Goal: Find specific page/section: Find specific page/section

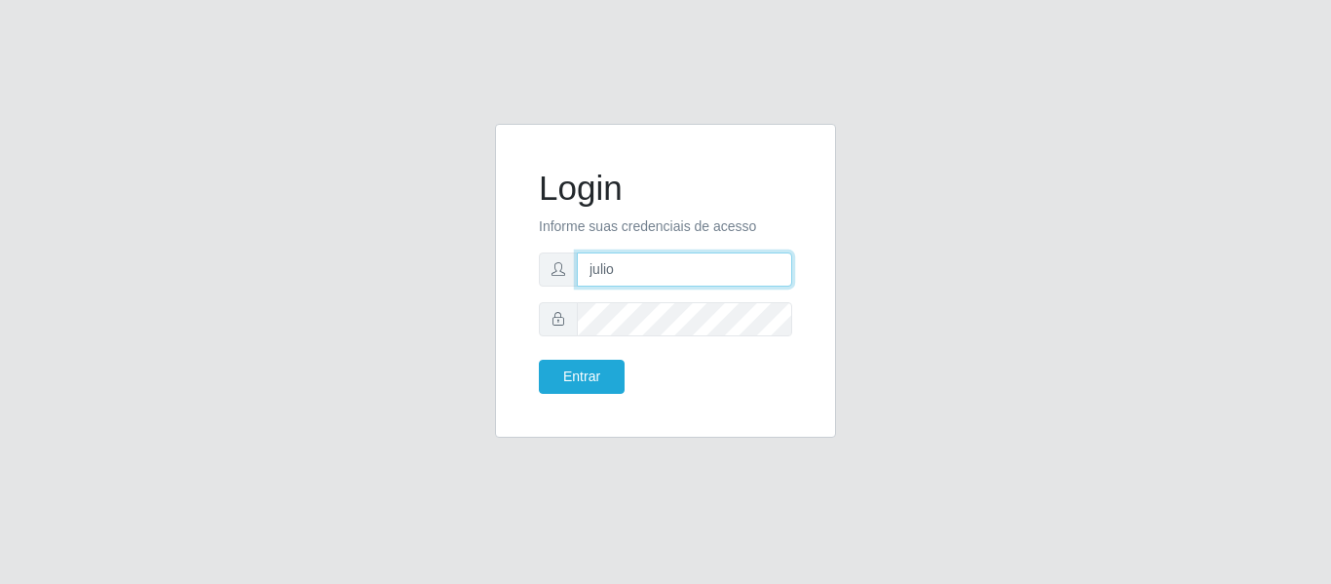
click at [662, 276] on input "julio" at bounding box center [684, 269] width 215 height 34
type input "juliomarques@carone"
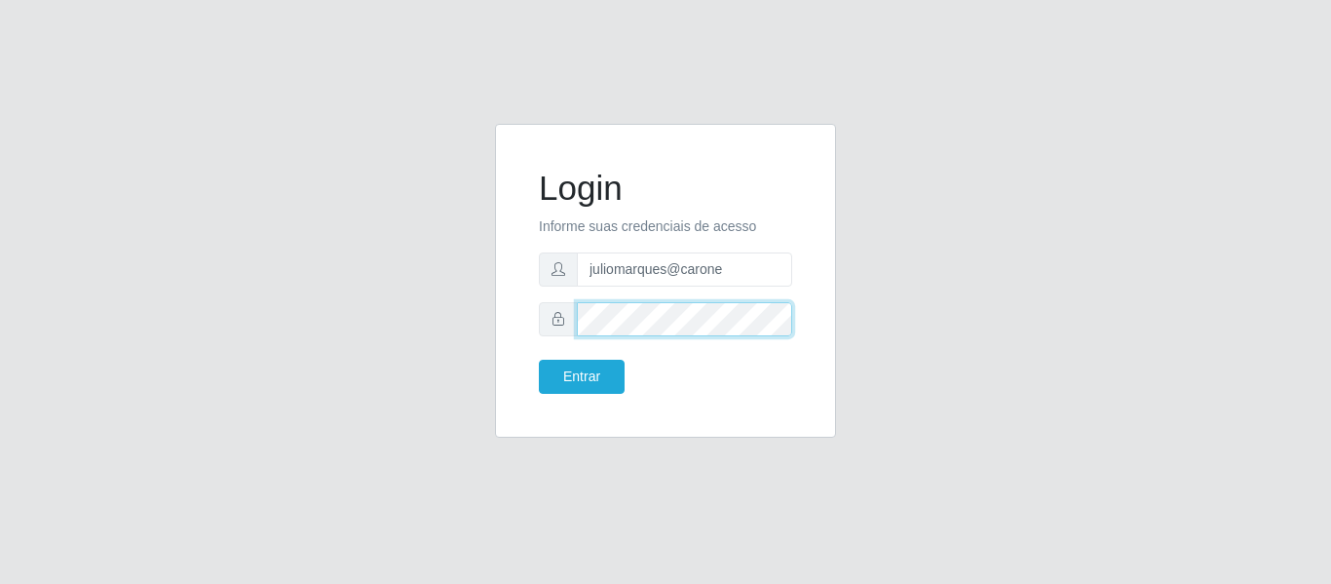
click at [521, 321] on div "Login Informe suas credenciais de acesso juliomarques@carone Entrar" at bounding box center [665, 280] width 292 height 265
click at [539, 360] on button "Entrar" at bounding box center [582, 377] width 86 height 34
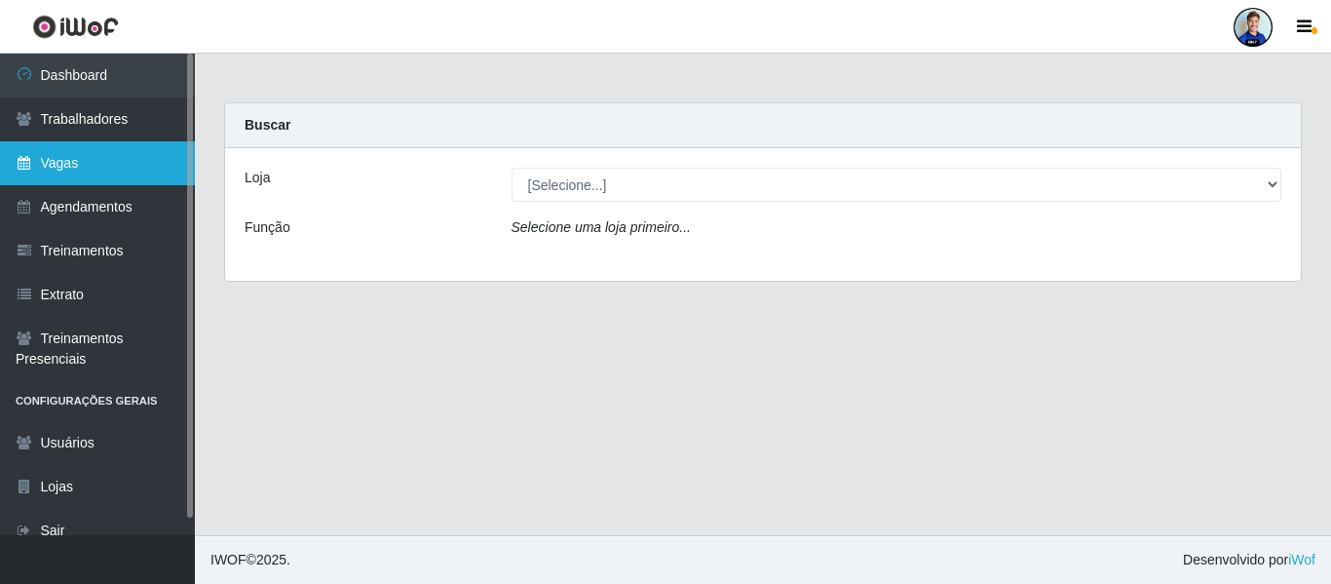
click at [96, 157] on link "Vagas" at bounding box center [97, 163] width 195 height 44
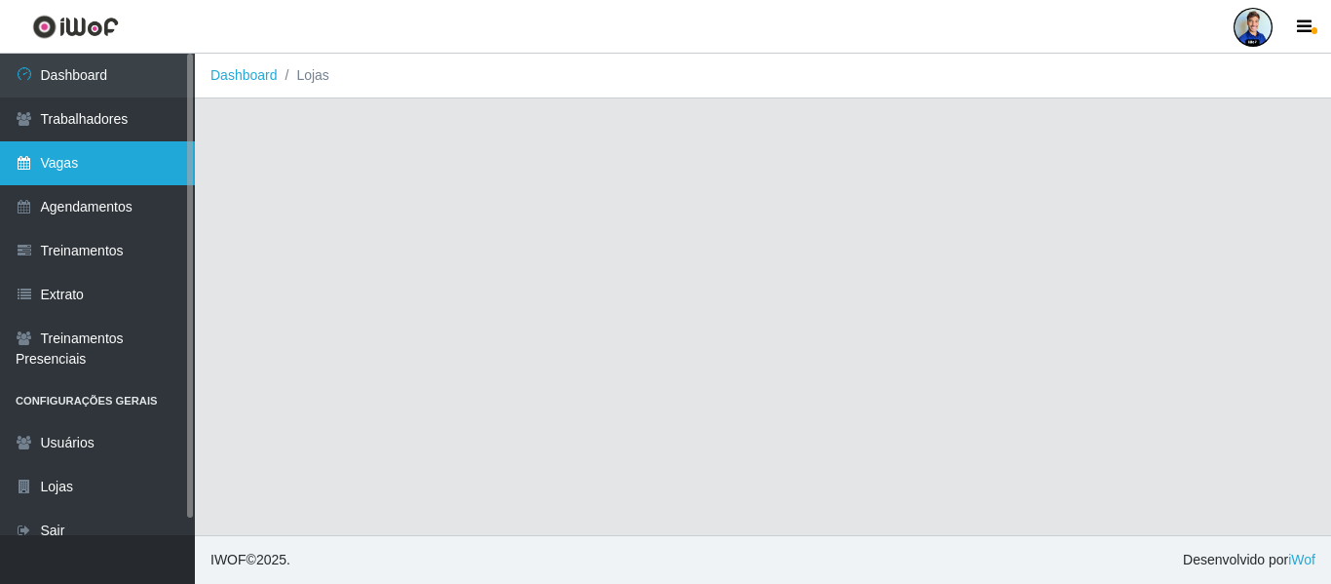
click at [90, 153] on link "Vagas" at bounding box center [97, 163] width 195 height 44
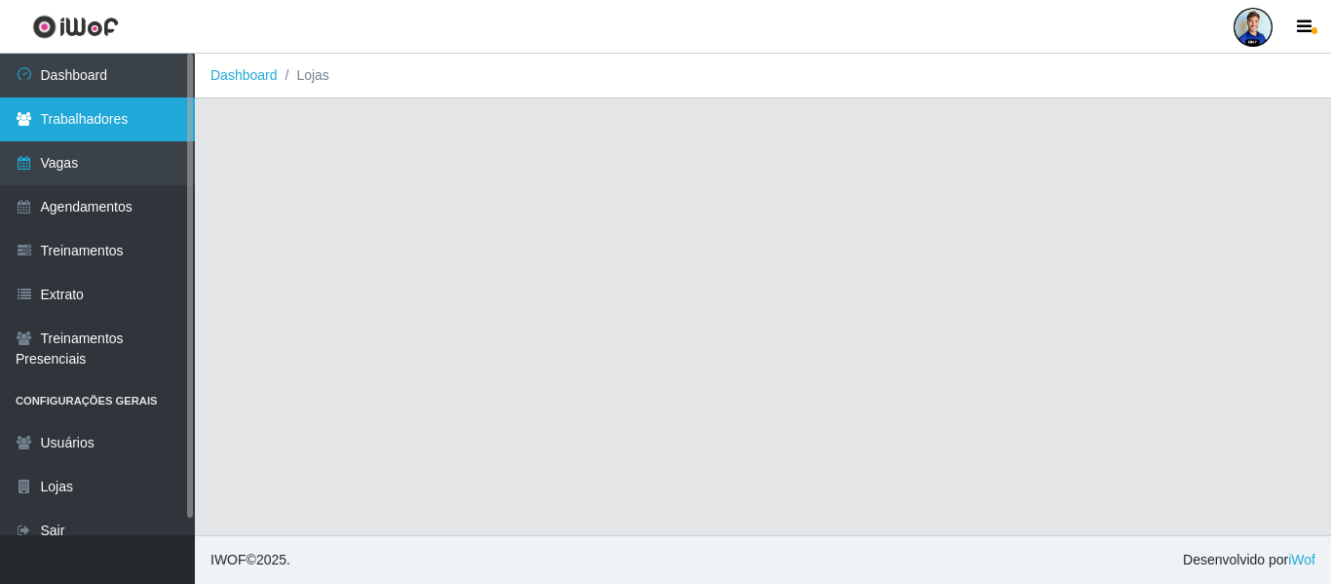
click at [92, 132] on link "Trabalhadores" at bounding box center [97, 119] width 195 height 44
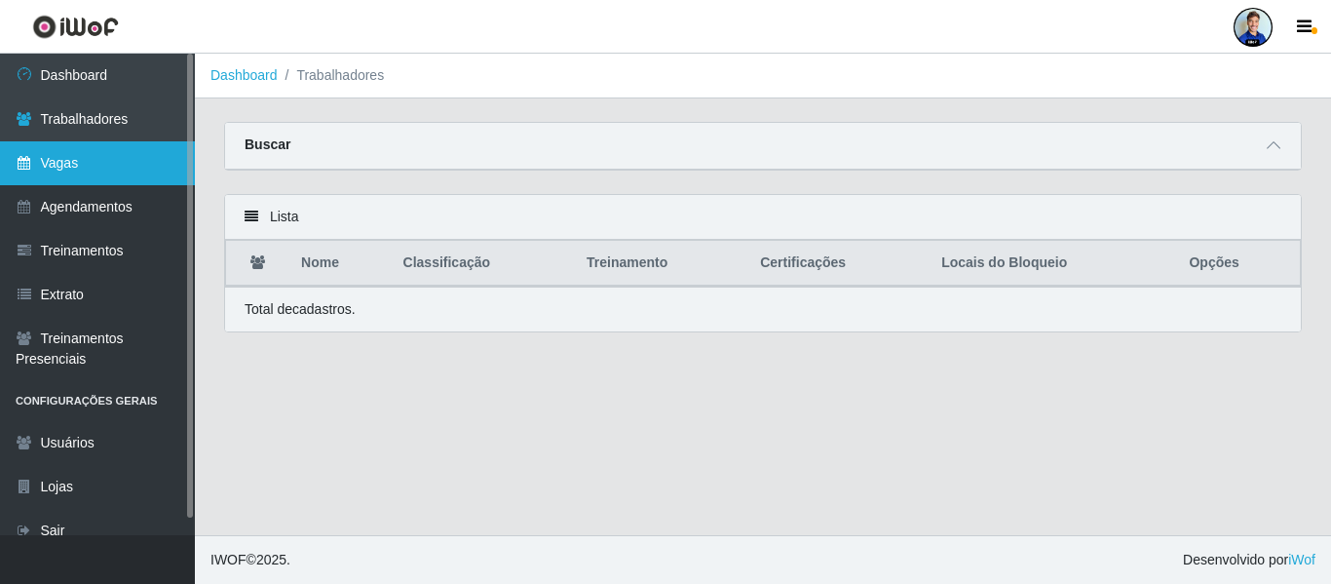
click at [90, 170] on link "Vagas" at bounding box center [97, 163] width 195 height 44
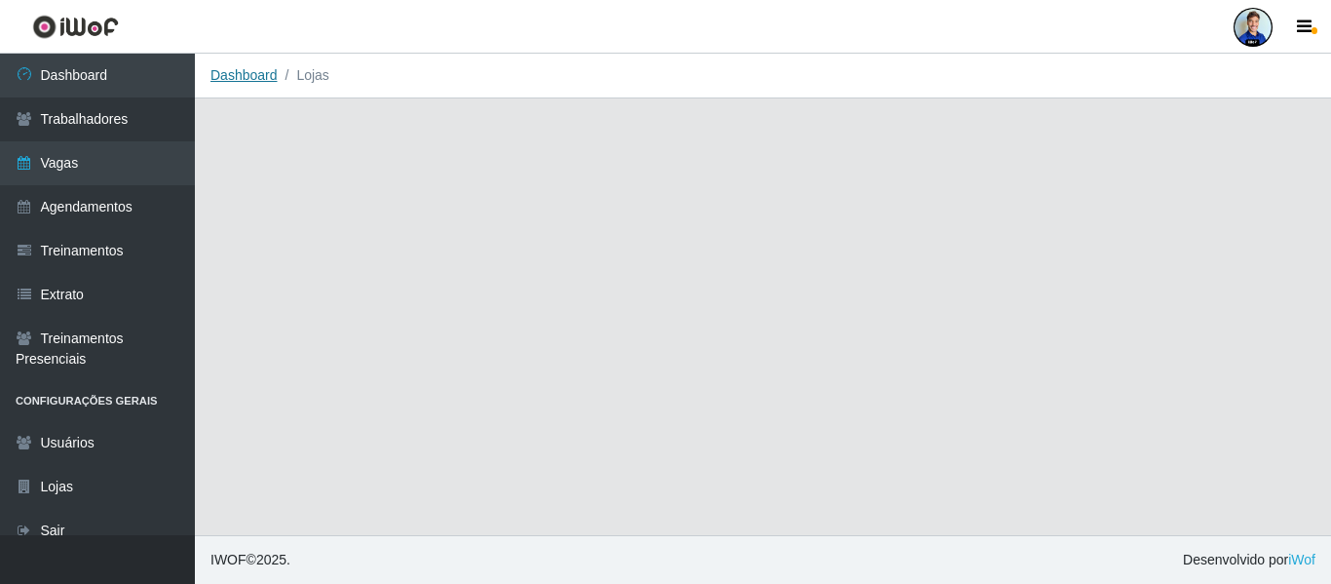
click at [245, 80] on link "Dashboard" at bounding box center [244, 75] width 67 height 16
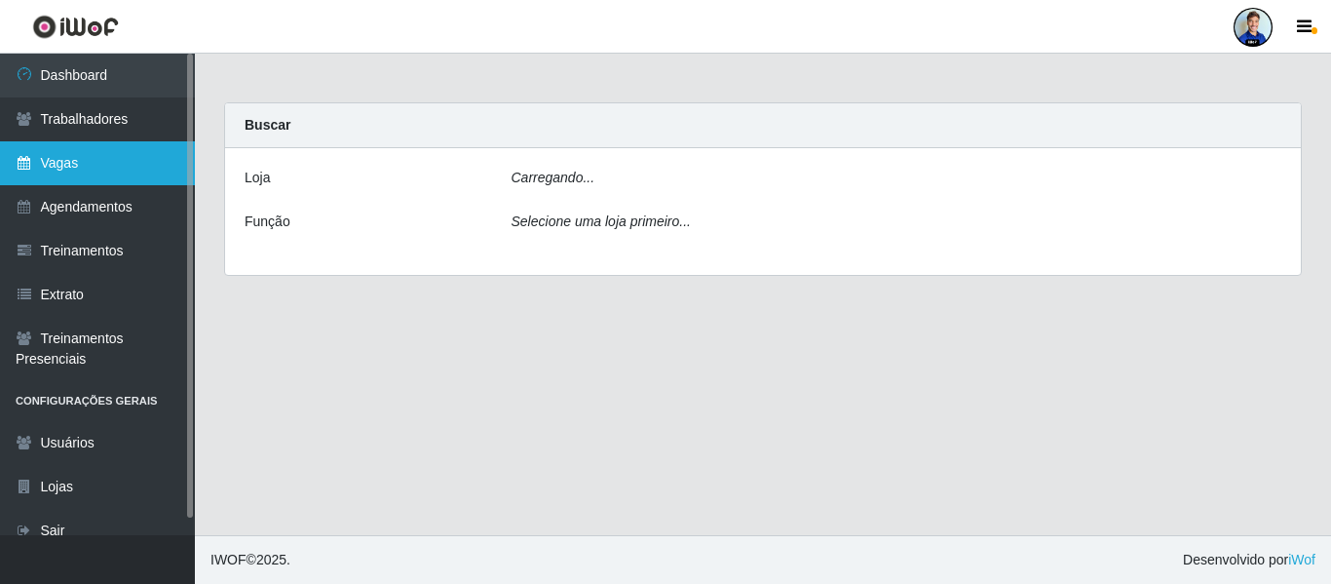
click at [90, 178] on link "Vagas" at bounding box center [97, 163] width 195 height 44
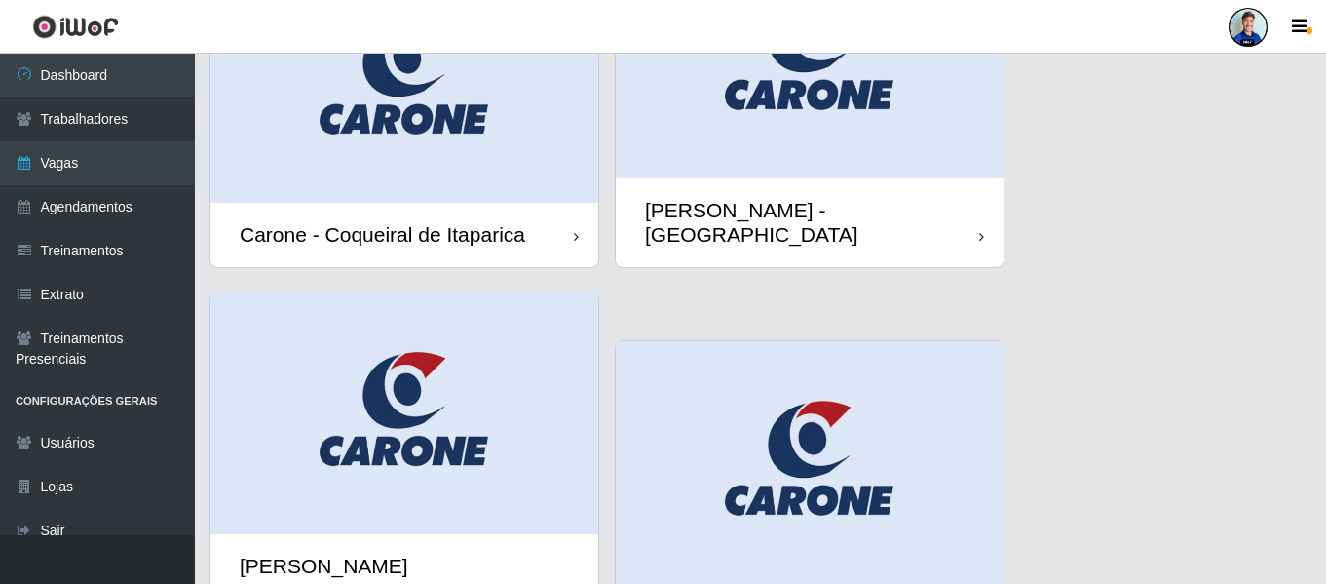
scroll to position [487, 0]
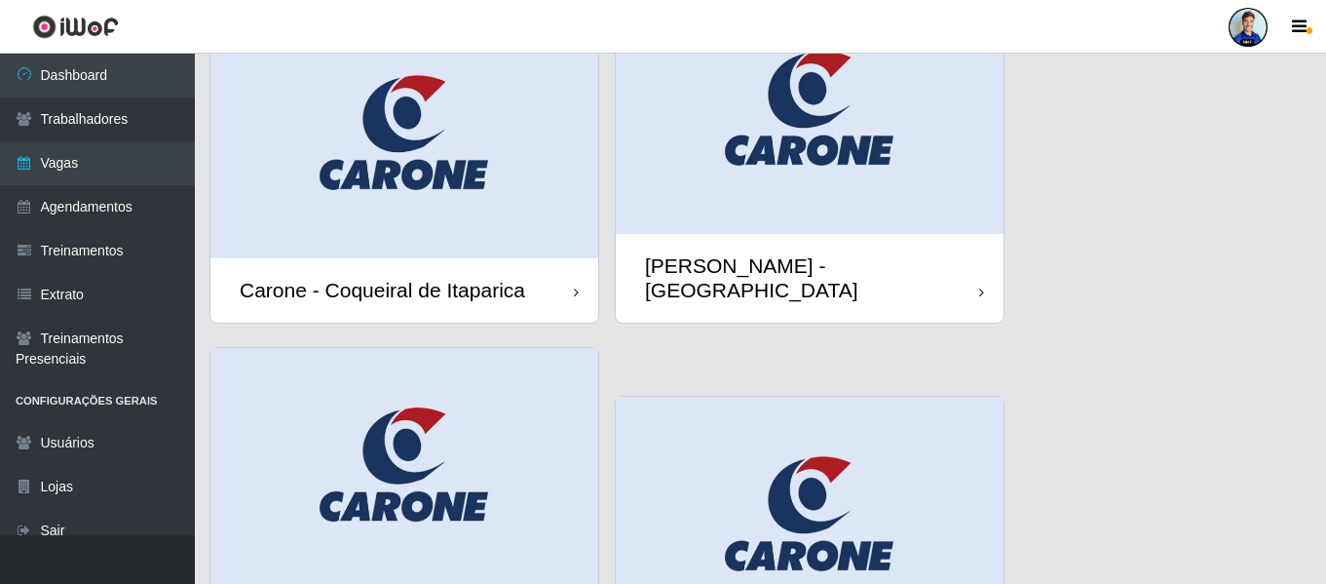
click at [481, 150] on img at bounding box center [405, 137] width 388 height 243
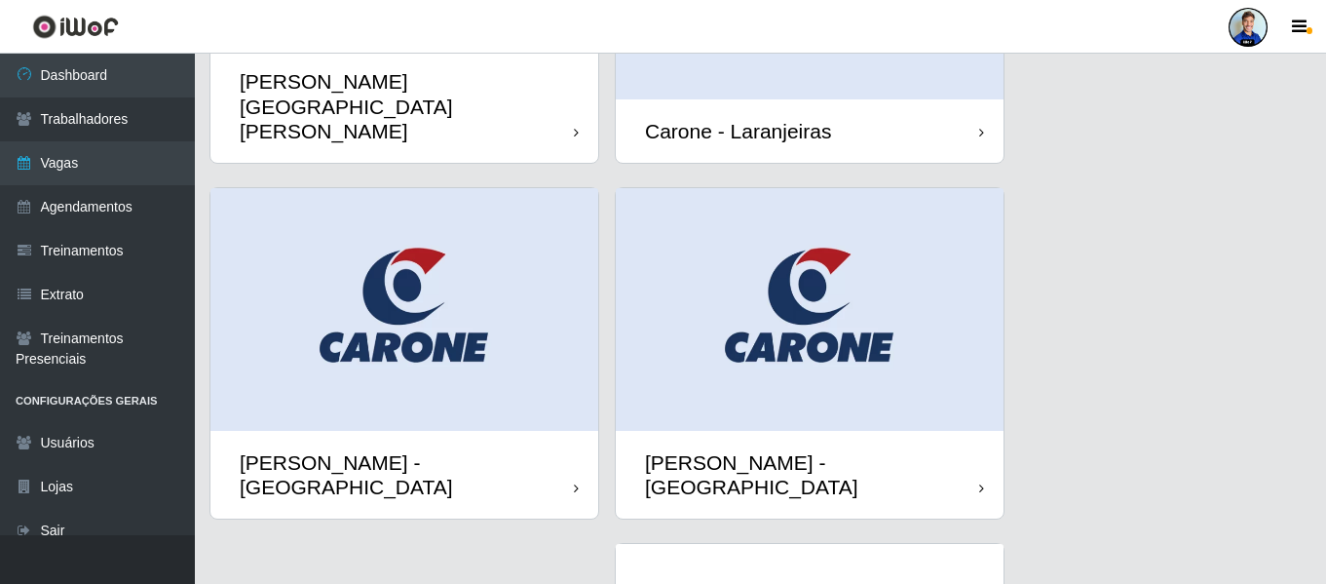
scroll to position [992, 0]
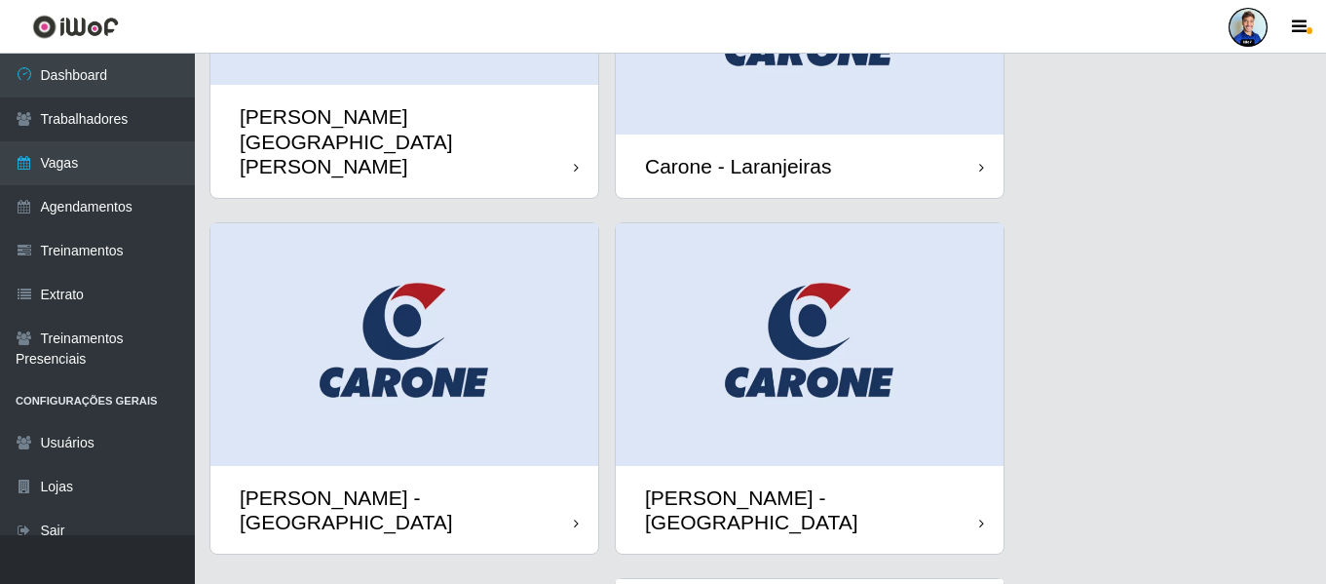
click at [801, 306] on img at bounding box center [810, 344] width 388 height 243
